Goal: Transaction & Acquisition: Download file/media

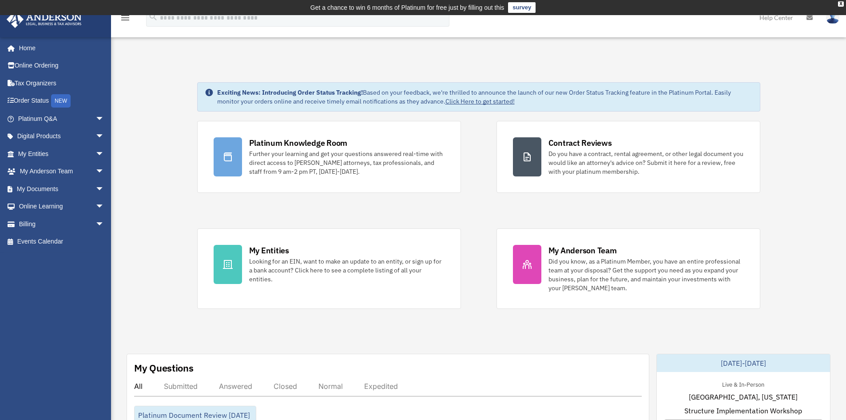
click at [96, 188] on span "arrow_drop_down" at bounding box center [105, 189] width 18 height 18
click at [53, 205] on link "Box" at bounding box center [64, 207] width 105 height 18
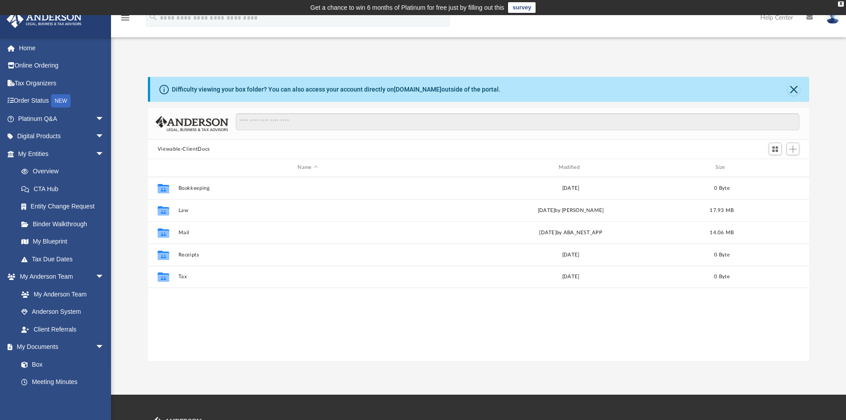
scroll to position [195, 655]
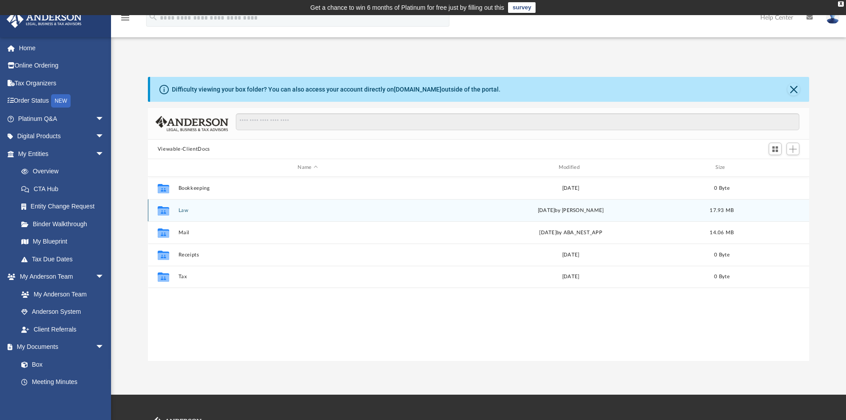
click at [194, 217] on div "Collaborated Folder Law [DATE] by [PERSON_NAME] 17.93 MB" at bounding box center [479, 210] width 662 height 22
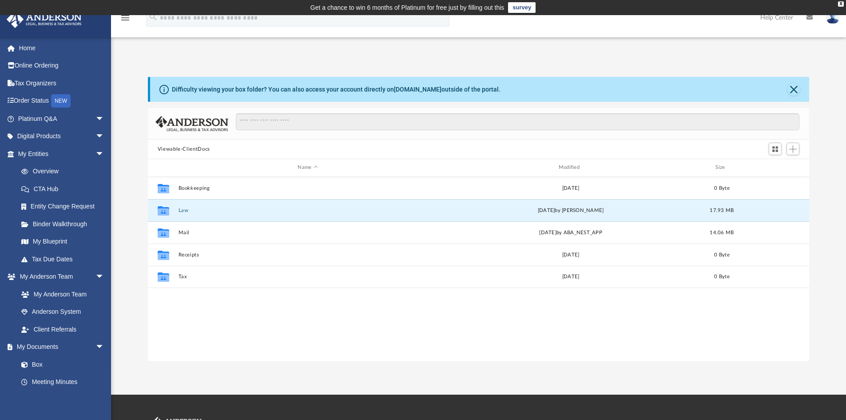
click at [188, 212] on button "Law" at bounding box center [307, 210] width 259 height 6
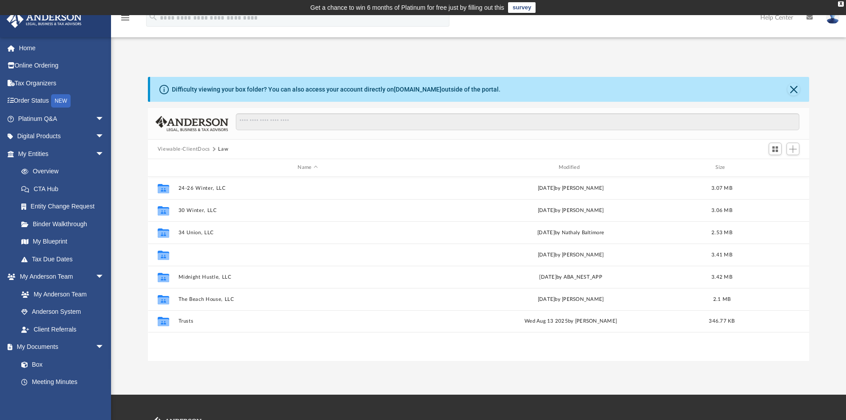
click at [203, 256] on button "7 Alpine [PERSON_NAME], LLC" at bounding box center [307, 255] width 259 height 6
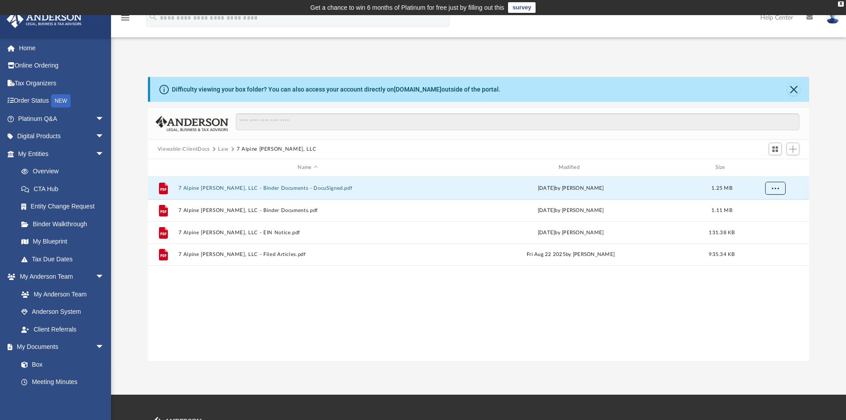
click at [778, 184] on button "More options" at bounding box center [775, 187] width 20 height 13
click at [764, 219] on li "Download" at bounding box center [767, 219] width 26 height 9
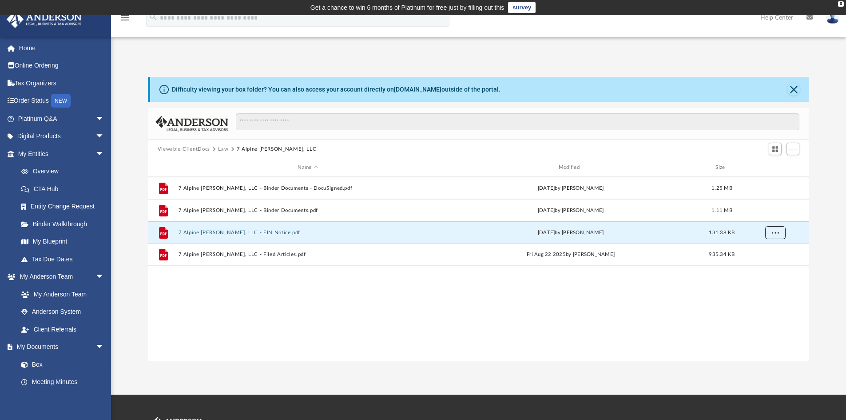
click at [777, 232] on span "More options" at bounding box center [775, 232] width 7 height 5
click at [769, 265] on li "Download" at bounding box center [767, 264] width 26 height 9
click at [774, 256] on span "More options" at bounding box center [775, 254] width 7 height 5
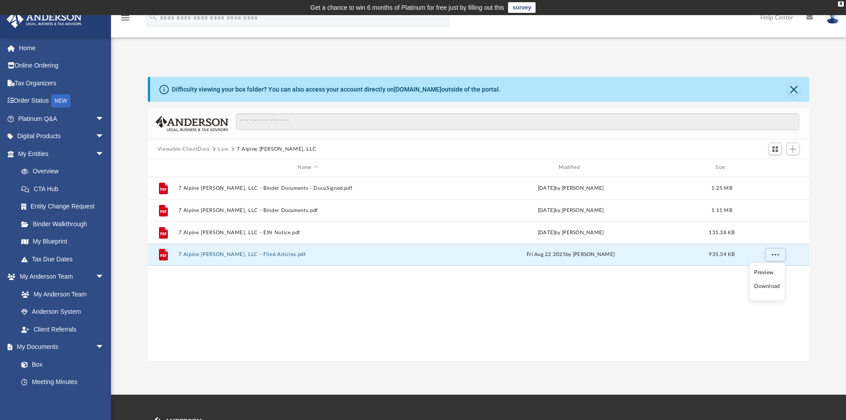
click at [767, 288] on li "Download" at bounding box center [767, 286] width 26 height 9
